Goal: Task Accomplishment & Management: Complete application form

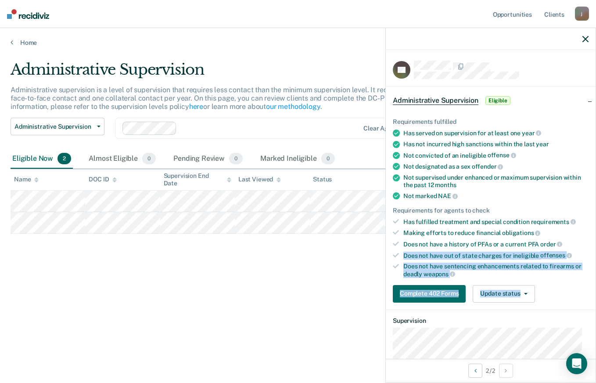
drag, startPoint x: 589, startPoint y: 242, endPoint x: 593, endPoint y: 303, distance: 60.7
click at [593, 303] on div "KP Administrative Supervision Eligible Requirements fulfilled Has served on sup…" at bounding box center [491, 204] width 210 height 309
click at [567, 137] on ul "Requirements fulfilled Has served on supervision for at least one year Has not …" at bounding box center [491, 197] width 196 height 159
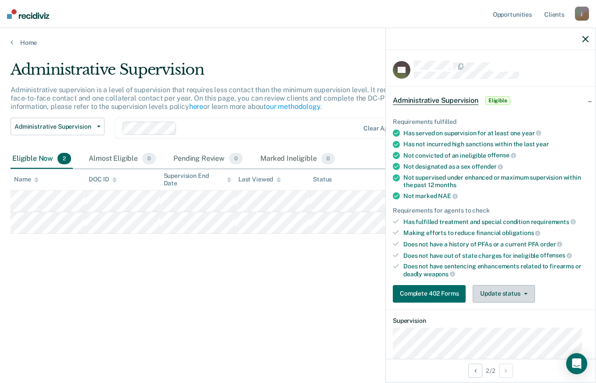
click at [526, 293] on icon "button" at bounding box center [526, 294] width 4 height 2
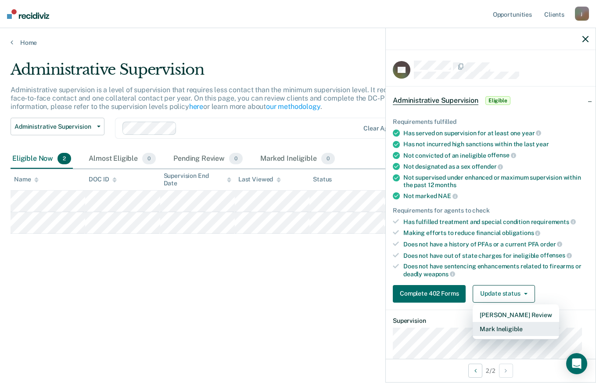
click at [515, 328] on button "Mark Ineligible" at bounding box center [516, 329] width 86 height 14
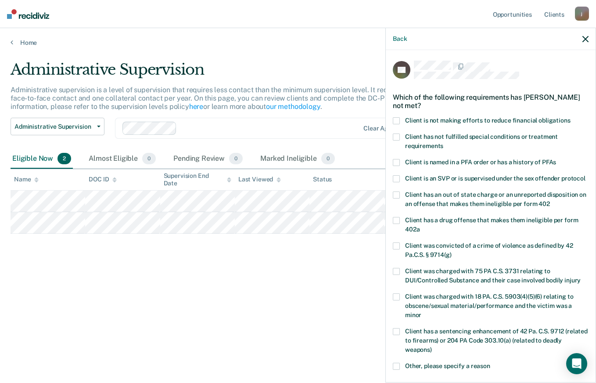
click at [397, 119] on span at bounding box center [396, 120] width 7 height 7
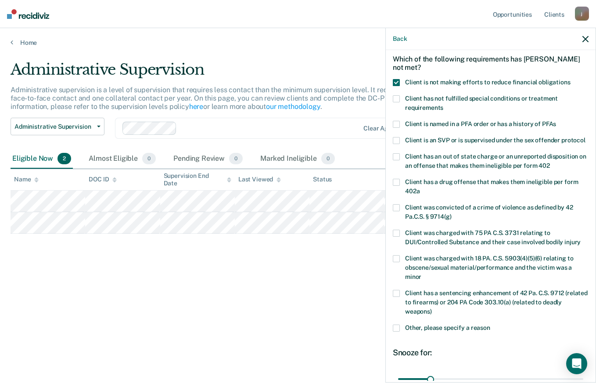
scroll to position [38, 0]
click at [398, 84] on span at bounding box center [396, 82] width 7 height 7
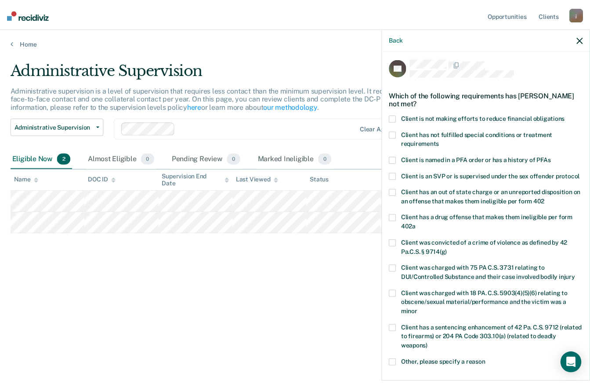
scroll to position [0, 0]
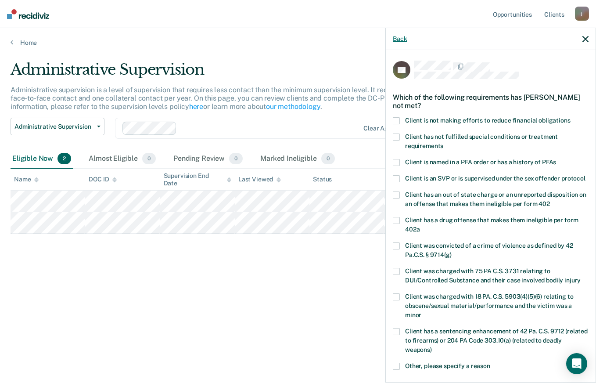
click at [398, 37] on button "Back" at bounding box center [400, 38] width 14 height 7
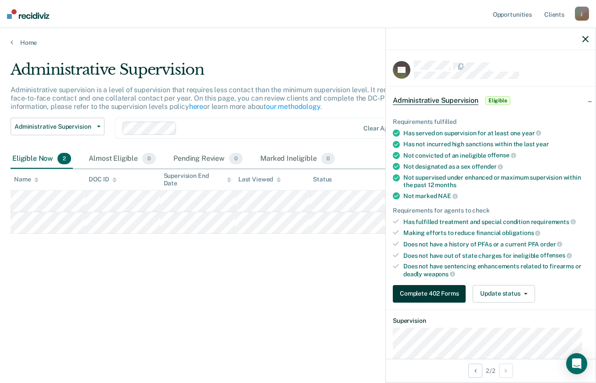
click at [452, 293] on button "Complete 402 Forms" at bounding box center [429, 294] width 73 height 18
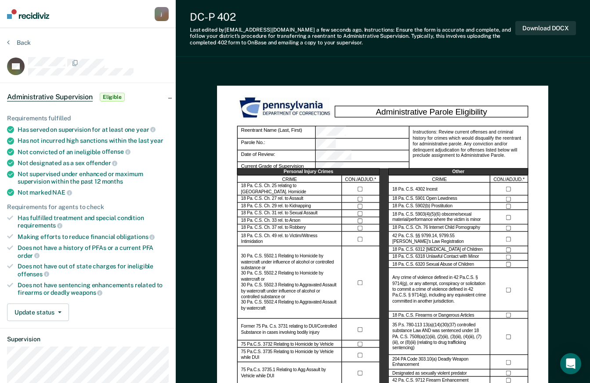
click at [55, 238] on div "Making efforts to reduce financial obligations" at bounding box center [93, 237] width 151 height 8
click at [60, 311] on icon "button" at bounding box center [60, 312] width 4 height 2
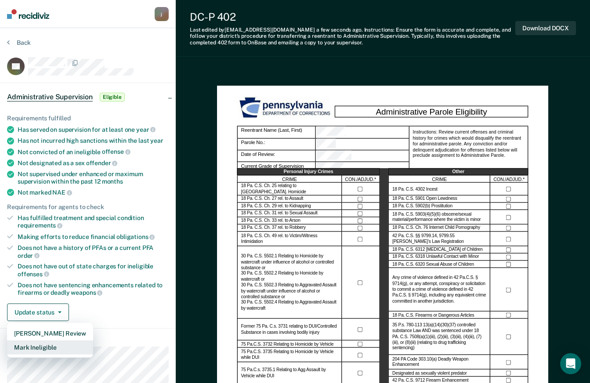
click at [46, 347] on button "Mark Ineligible" at bounding box center [50, 347] width 86 height 14
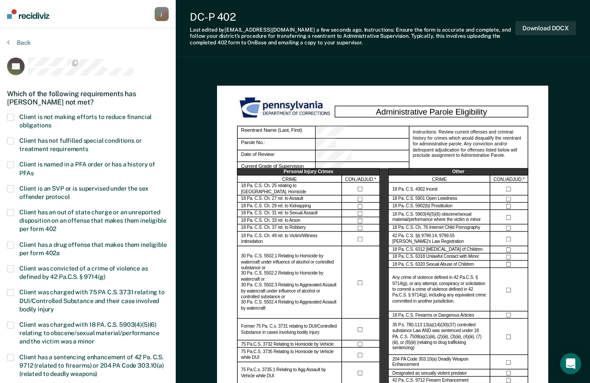
click at [14, 114] on label "Client is not making efforts to reduce financial obligations" at bounding box center [88, 122] width 162 height 17
click at [22, 43] on button "Back" at bounding box center [19, 43] width 24 height 8
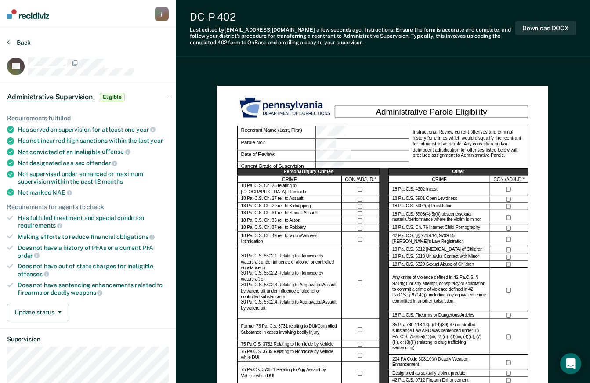
click at [23, 42] on button "Back" at bounding box center [19, 43] width 24 height 8
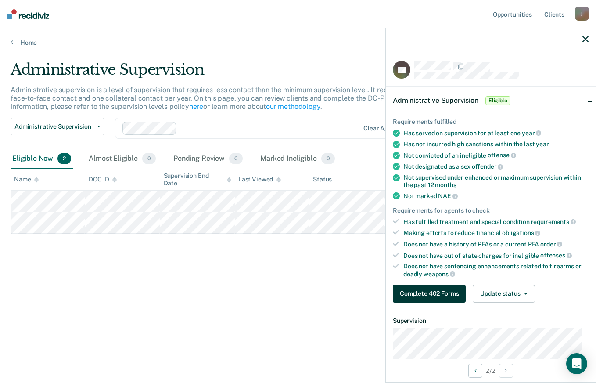
click at [447, 295] on button "Complete 402 Forms" at bounding box center [429, 294] width 73 height 18
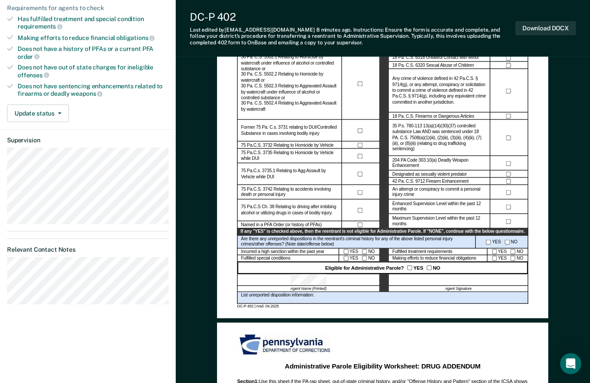
scroll to position [197, 0]
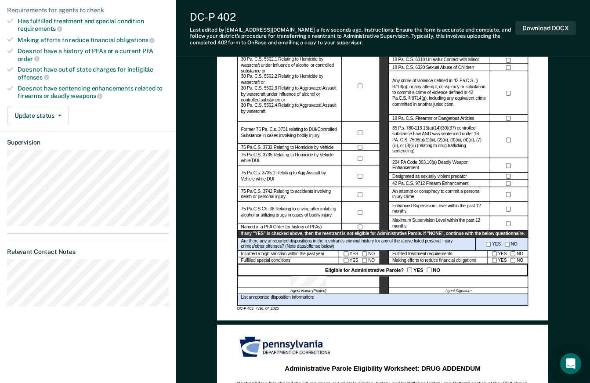
click at [366, 253] on div "YES NO" at bounding box center [359, 253] width 41 height 7
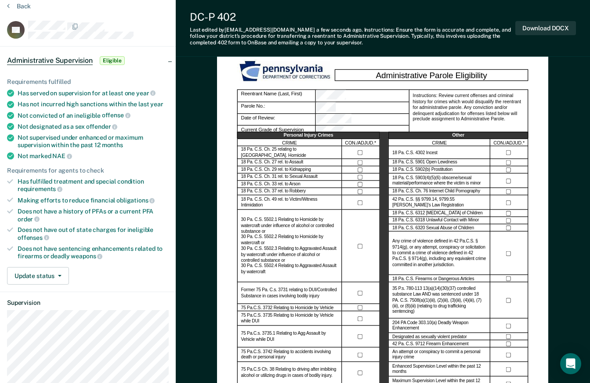
scroll to position [0, 0]
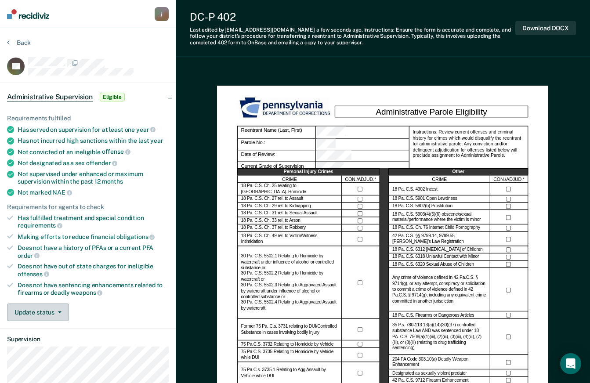
click at [61, 313] on button "Update status" at bounding box center [38, 312] width 62 height 18
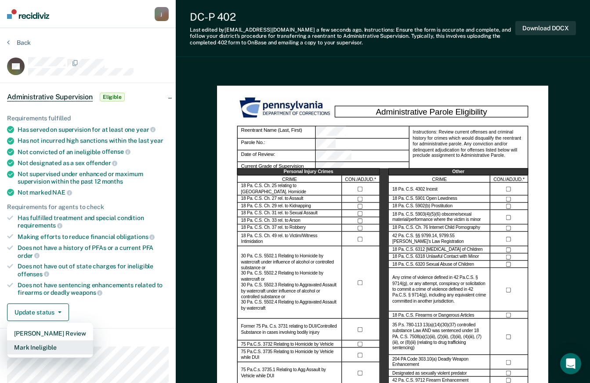
click at [54, 346] on button "Mark Ineligible" at bounding box center [50, 347] width 86 height 14
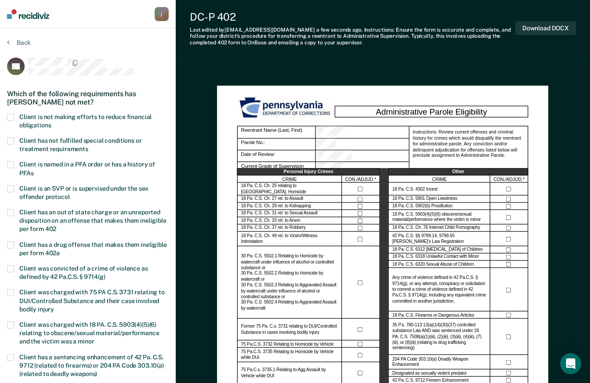
click at [47, 144] on span "Client has not fulfilled special conditions or treatment requirements" at bounding box center [80, 144] width 123 height 15
click at [66, 119] on span "Client is not making efforts to reduce financial obligations" at bounding box center [85, 120] width 132 height 15
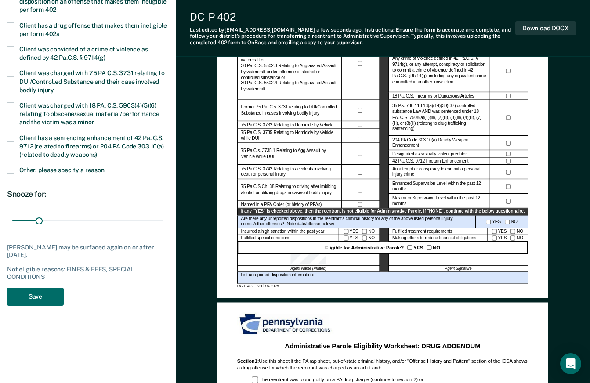
scroll to position [218, 0]
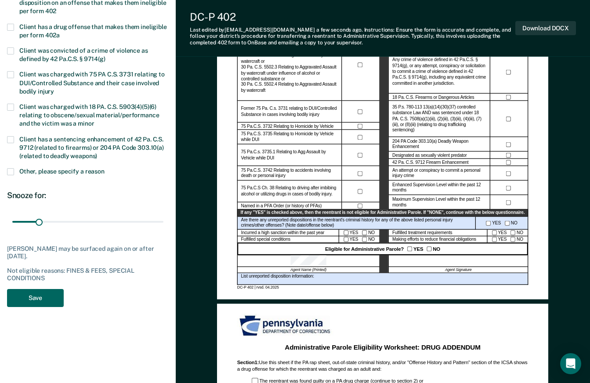
click at [46, 297] on button "Save" at bounding box center [35, 298] width 57 height 18
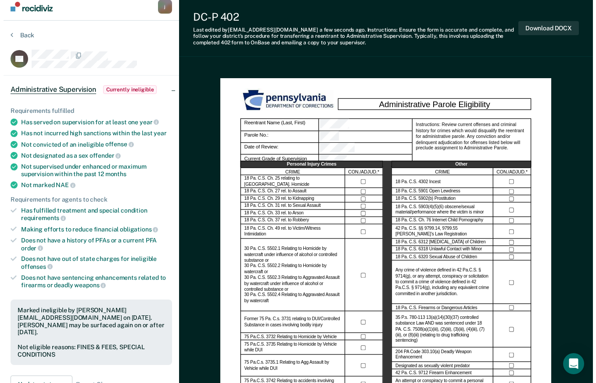
scroll to position [0, 0]
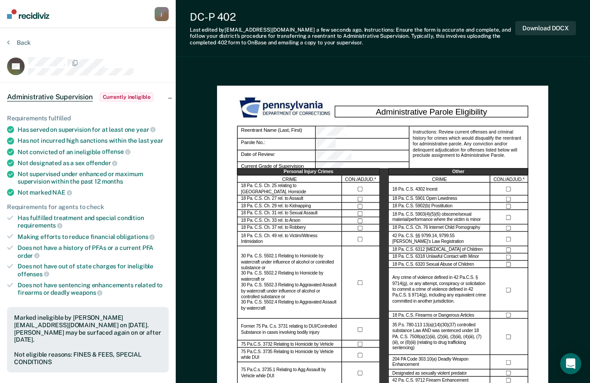
click at [48, 94] on span "Administrative Supervision" at bounding box center [50, 97] width 86 height 9
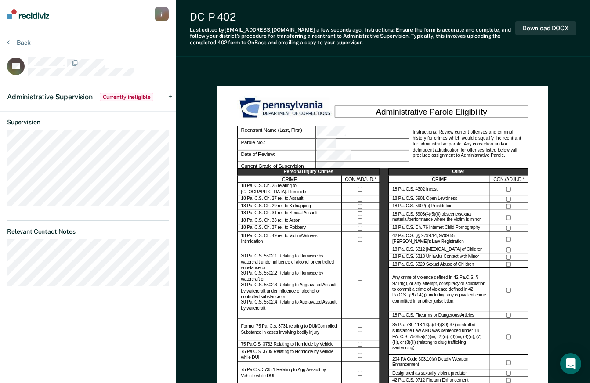
click at [14, 38] on section "Back KP Administrative Supervision Currently ineligible Requirements fulfilled …" at bounding box center [88, 166] width 176 height 276
click at [18, 43] on button "Back" at bounding box center [19, 43] width 24 height 8
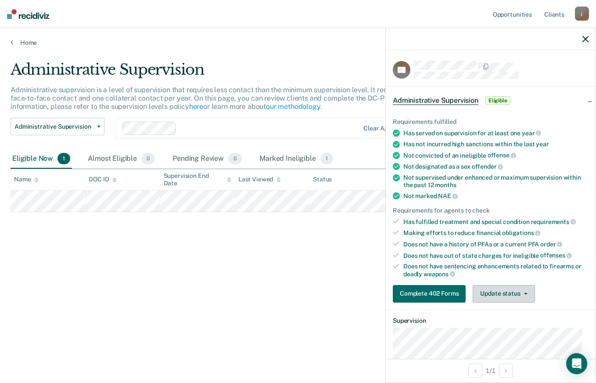
click at [523, 294] on button "Update status" at bounding box center [504, 294] width 62 height 18
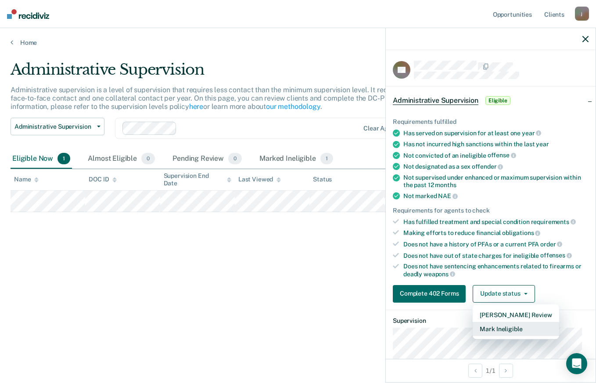
click at [516, 328] on button "Mark Ineligible" at bounding box center [516, 329] width 86 height 14
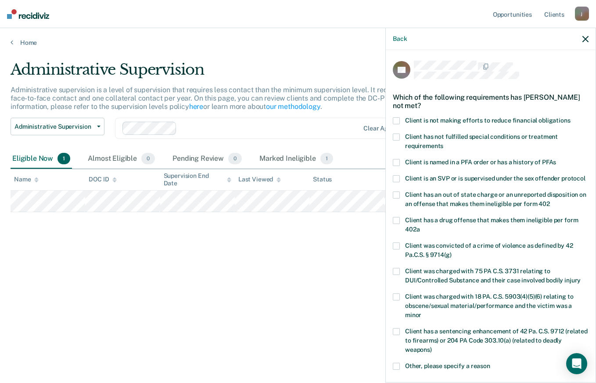
click at [396, 119] on span at bounding box center [396, 120] width 7 height 7
click at [397, 135] on span at bounding box center [396, 137] width 7 height 7
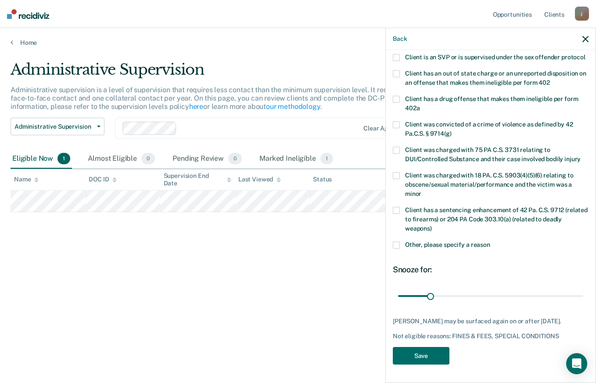
scroll to position [137, 0]
click at [427, 359] on button "Save" at bounding box center [421, 356] width 57 height 18
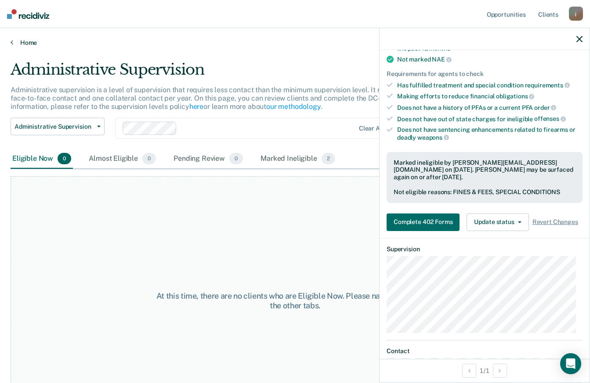
click at [20, 43] on link "Home" at bounding box center [295, 43] width 569 height 8
